Goal: Navigation & Orientation: Find specific page/section

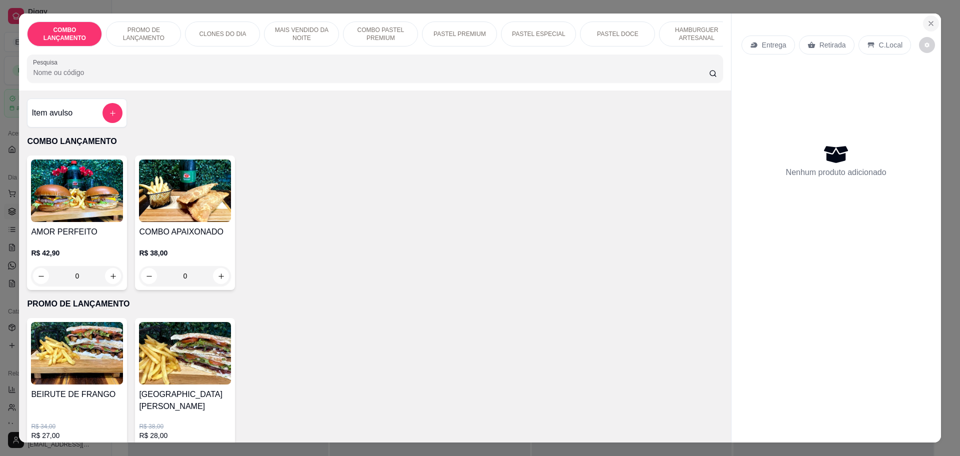
click at [927, 24] on icon "Close" at bounding box center [931, 24] width 8 height 8
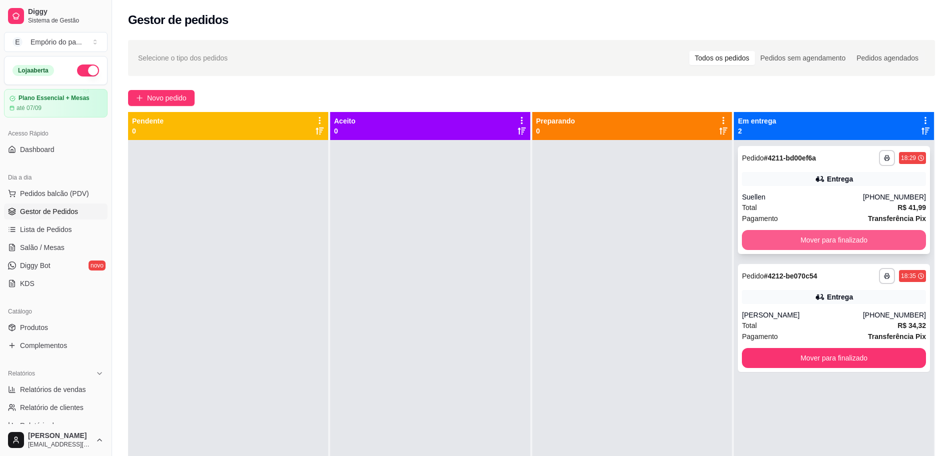
click at [828, 244] on button "Mover para finalizado" at bounding box center [834, 240] width 184 height 20
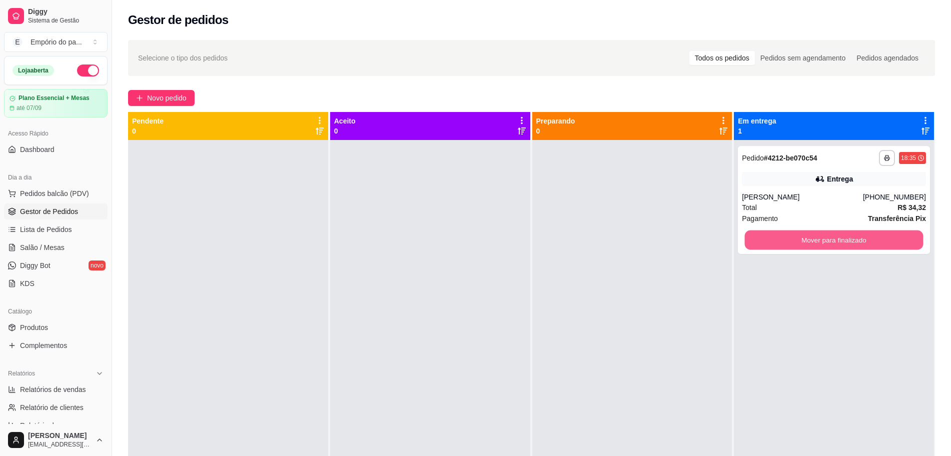
click at [827, 244] on button "Mover para finalizado" at bounding box center [834, 241] width 179 height 20
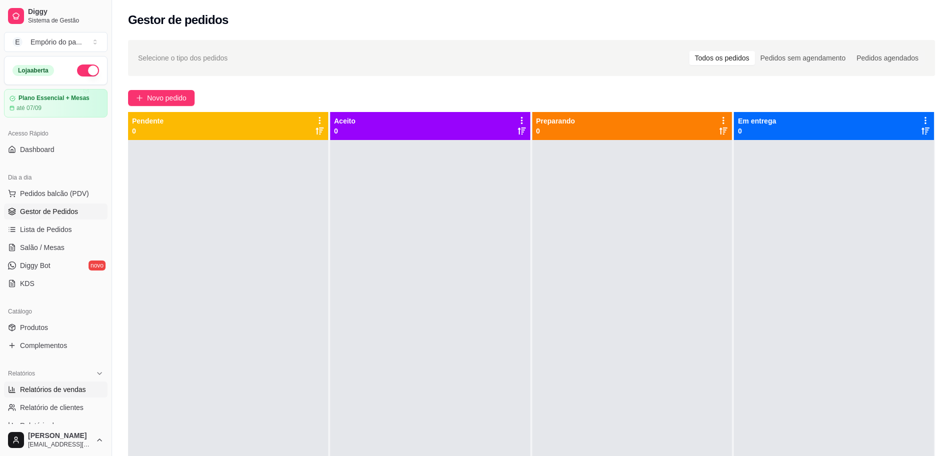
click at [33, 394] on span "Relatórios de vendas" at bounding box center [53, 390] width 66 height 10
select select "ALL"
select select "0"
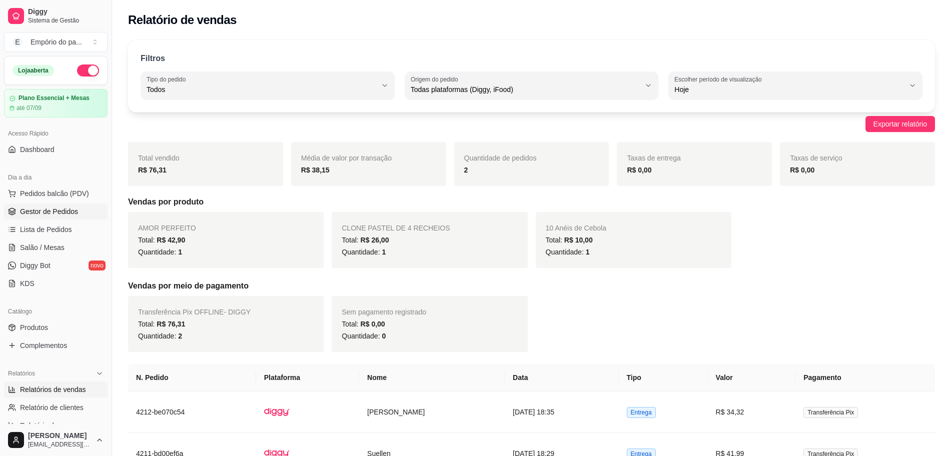
click at [48, 210] on span "Gestor de Pedidos" at bounding box center [49, 212] width 58 height 10
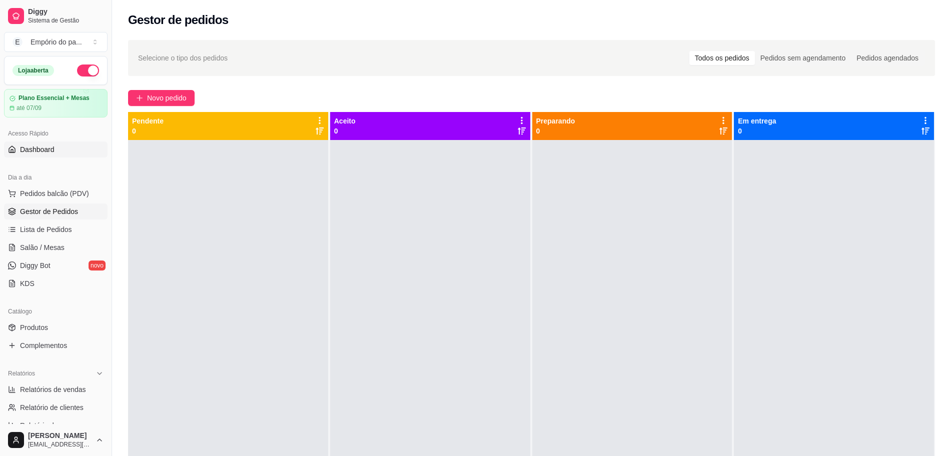
click at [38, 149] on span "Dashboard" at bounding box center [37, 150] width 35 height 10
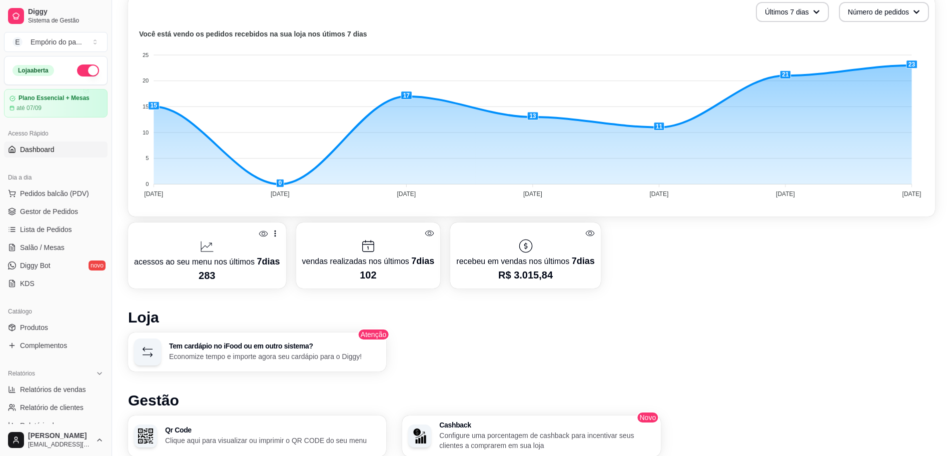
scroll to position [125, 0]
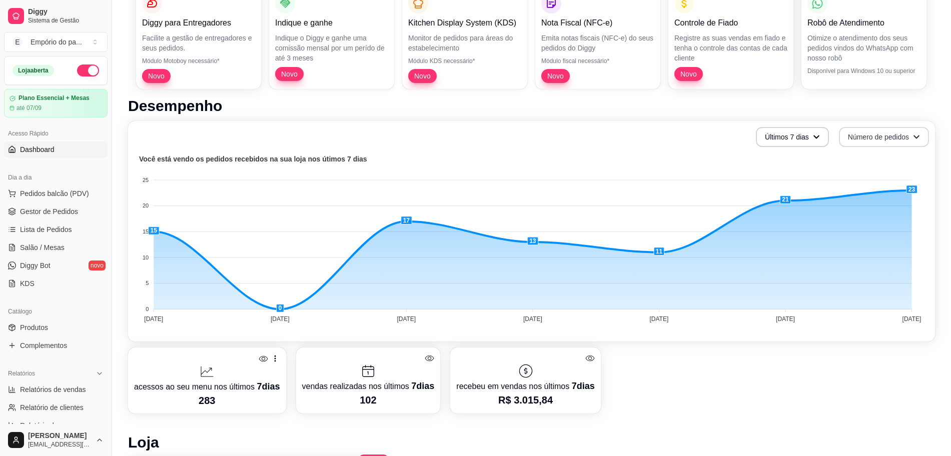
click at [882, 140] on button "Número de pedidos" at bounding box center [884, 137] width 90 height 20
click at [872, 174] on span "Total em reais de pedidos" at bounding box center [883, 179] width 84 height 10
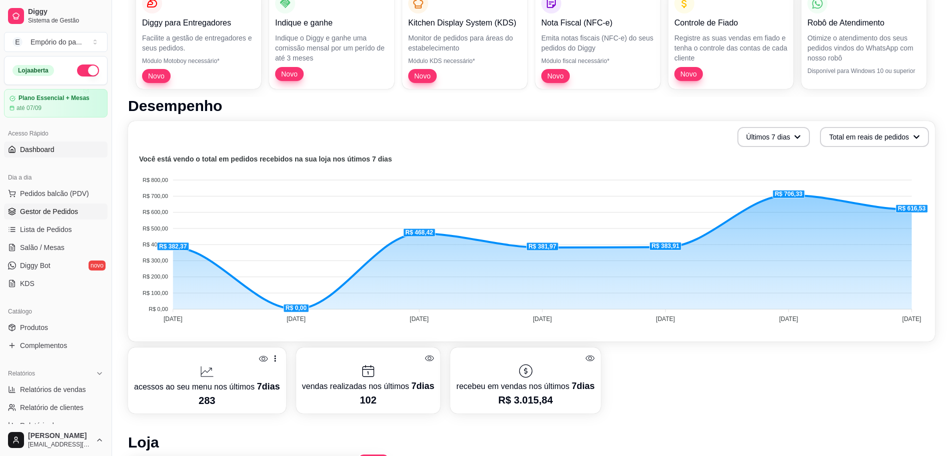
click at [45, 214] on span "Gestor de Pedidos" at bounding box center [49, 212] width 58 height 10
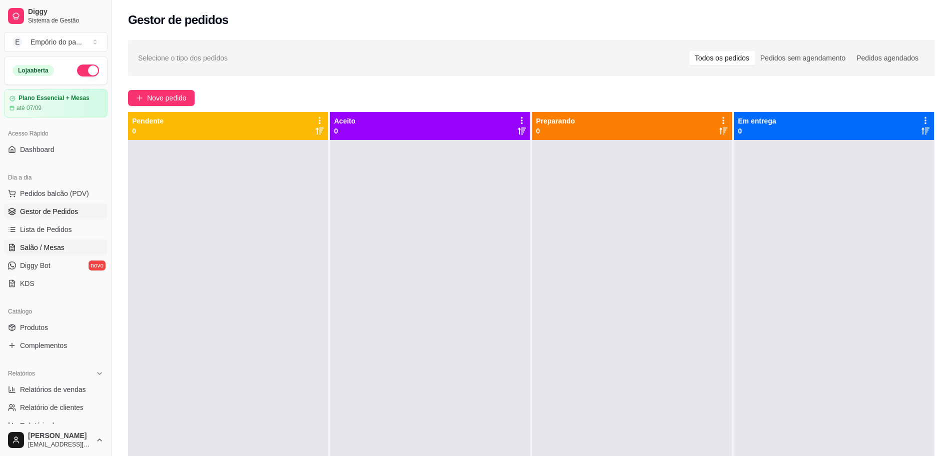
click at [41, 246] on span "Salão / Mesas" at bounding box center [42, 248] width 45 height 10
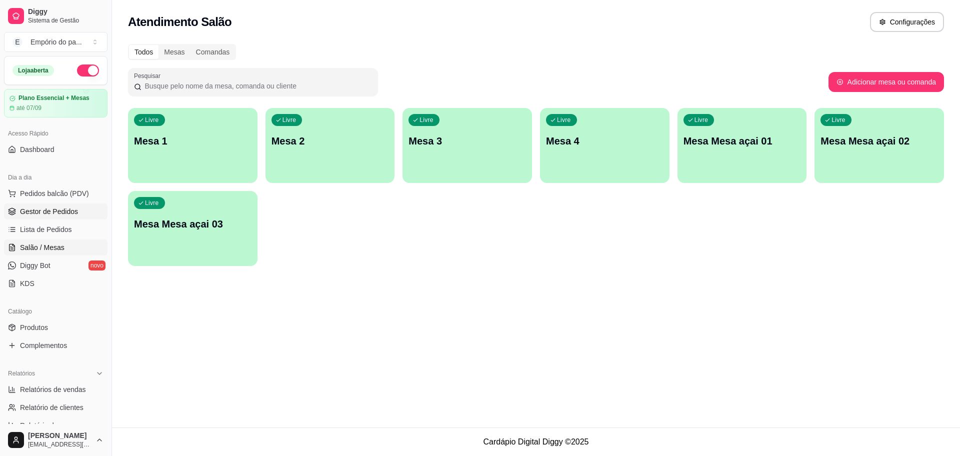
click at [51, 204] on link "Gestor de Pedidos" at bounding box center [56, 212] width 104 height 16
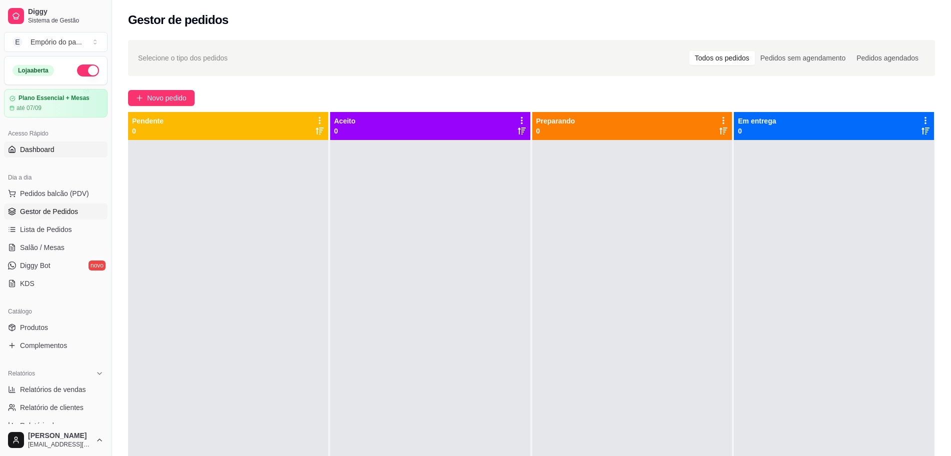
click at [47, 147] on span "Dashboard" at bounding box center [37, 150] width 35 height 10
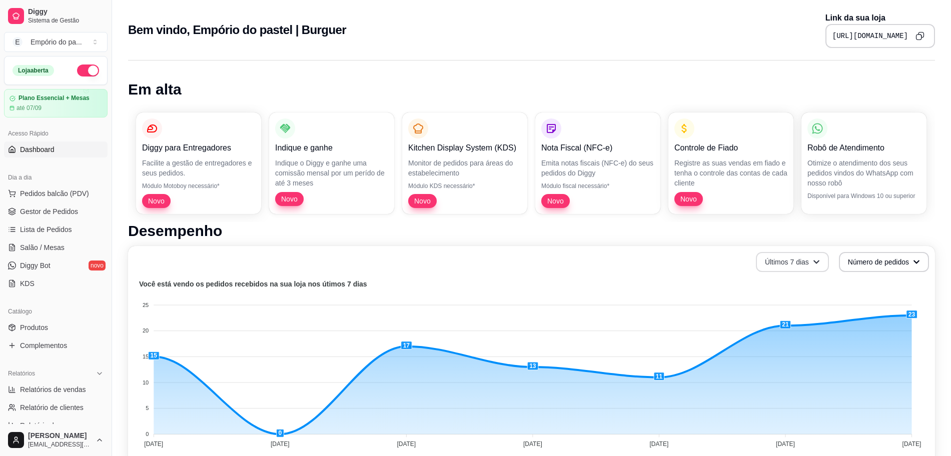
click at [802, 267] on button "Últimos 7 dias" at bounding box center [792, 262] width 73 height 20
click at [794, 318] on span "Últimos 30 dias" at bounding box center [792, 321] width 84 height 10
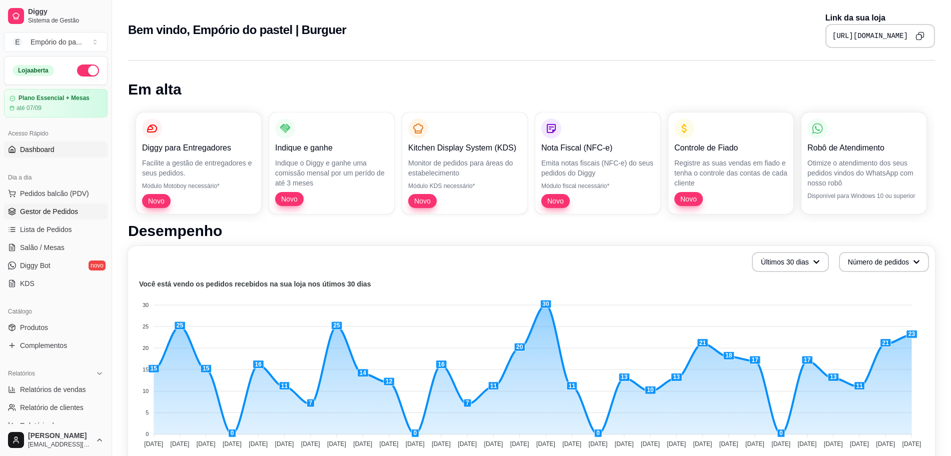
click at [46, 211] on span "Gestor de Pedidos" at bounding box center [49, 212] width 58 height 10
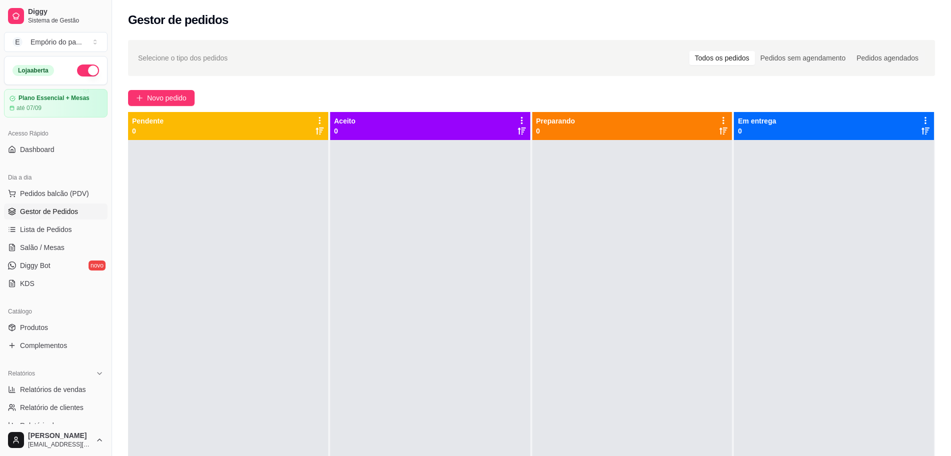
drag, startPoint x: 525, startPoint y: 259, endPoint x: 525, endPoint y: 294, distance: 34.5
click at [525, 294] on div at bounding box center [430, 368] width 200 height 456
click at [706, 302] on div at bounding box center [632, 368] width 200 height 456
